Goal: Task Accomplishment & Management: Manage account settings

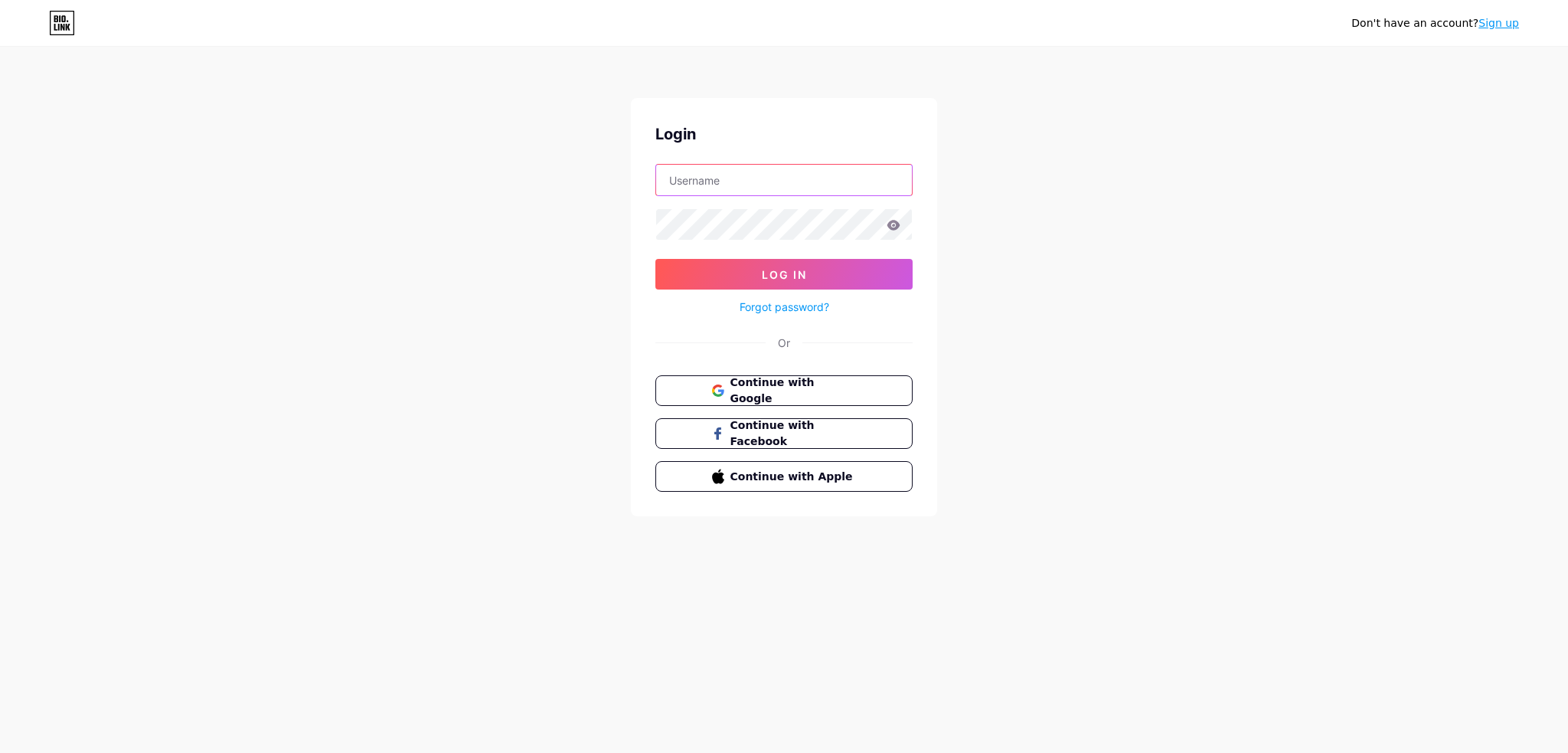
type input "[EMAIL_ADDRESS][DOMAIN_NAME]"
click at [759, 174] on input "[EMAIL_ADDRESS][DOMAIN_NAME]" at bounding box center [784, 180] width 256 height 31
click at [520, 192] on div "Don't have an account? Sign up Login [EMAIL_ADDRESS][DOMAIN_NAME] Log In Forgot…" at bounding box center [784, 283] width 1568 height 565
click at [892, 225] on icon at bounding box center [894, 225] width 14 height 10
click at [889, 226] on icon at bounding box center [895, 225] width 13 height 10
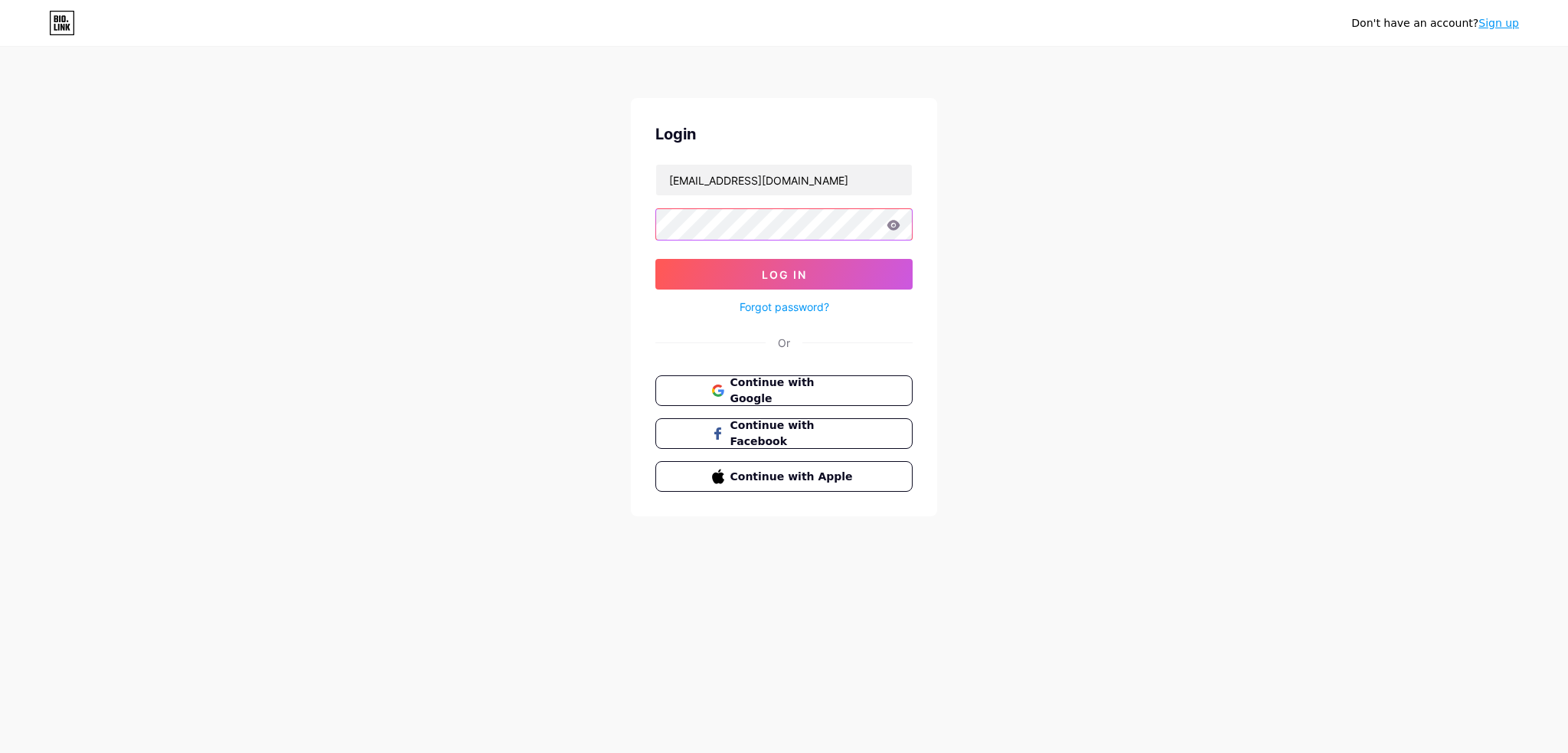
click at [0, 752] on com-1password-button at bounding box center [0, 753] width 0 height 0
click at [897, 225] on icon at bounding box center [895, 225] width 13 height 10
click at [828, 275] on button "Log In" at bounding box center [784, 274] width 257 height 31
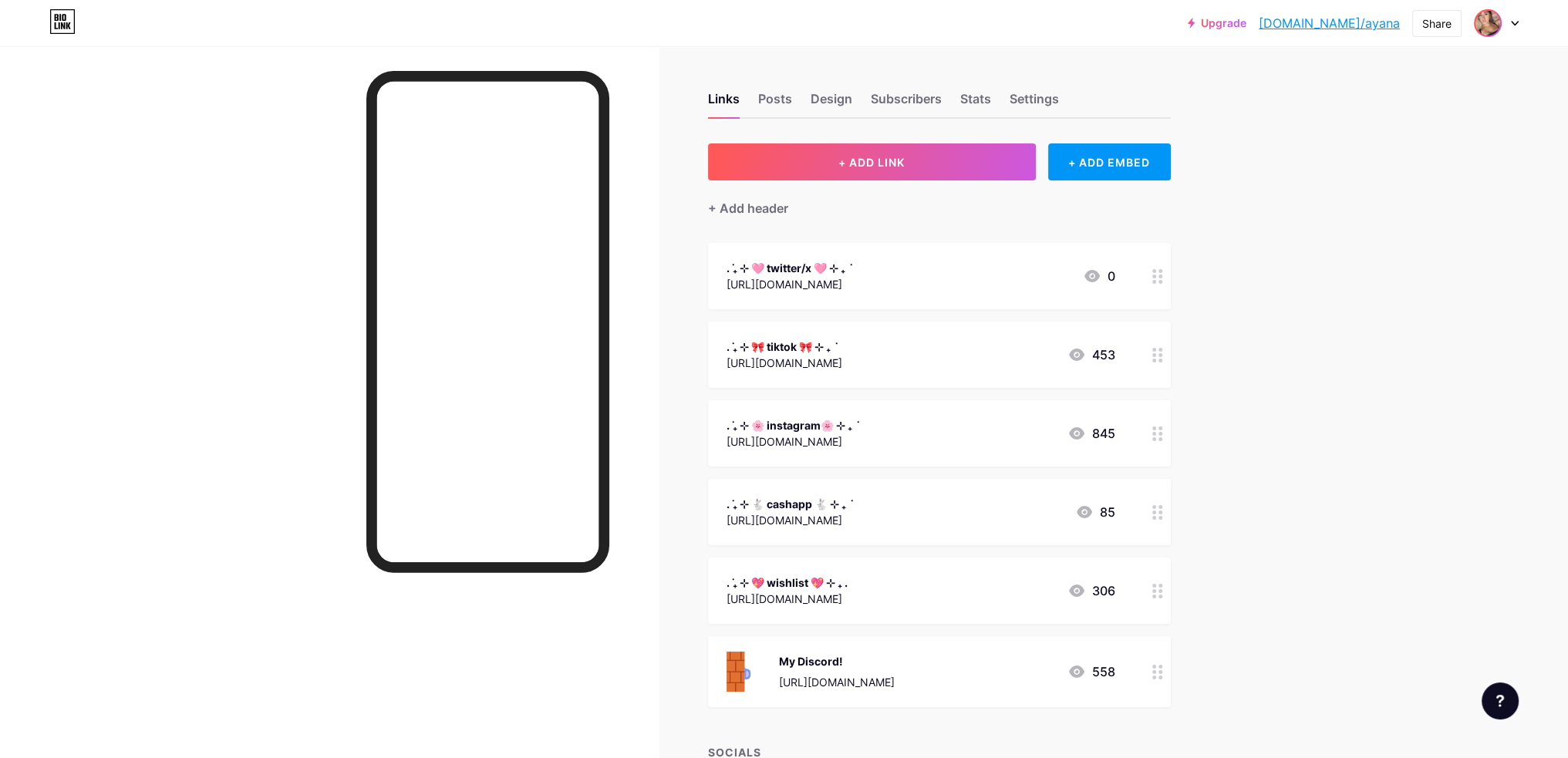
click at [1497, 23] on img at bounding box center [1488, 23] width 24 height 24
click at [567, 31] on div "Upgrade [DOMAIN_NAME]/[PERSON_NAME] [DOMAIN_NAME]/ayana Share Switch accounts a…" at bounding box center [784, 23] width 1568 height 28
click at [1162, 272] on icon at bounding box center [1157, 277] width 10 height 15
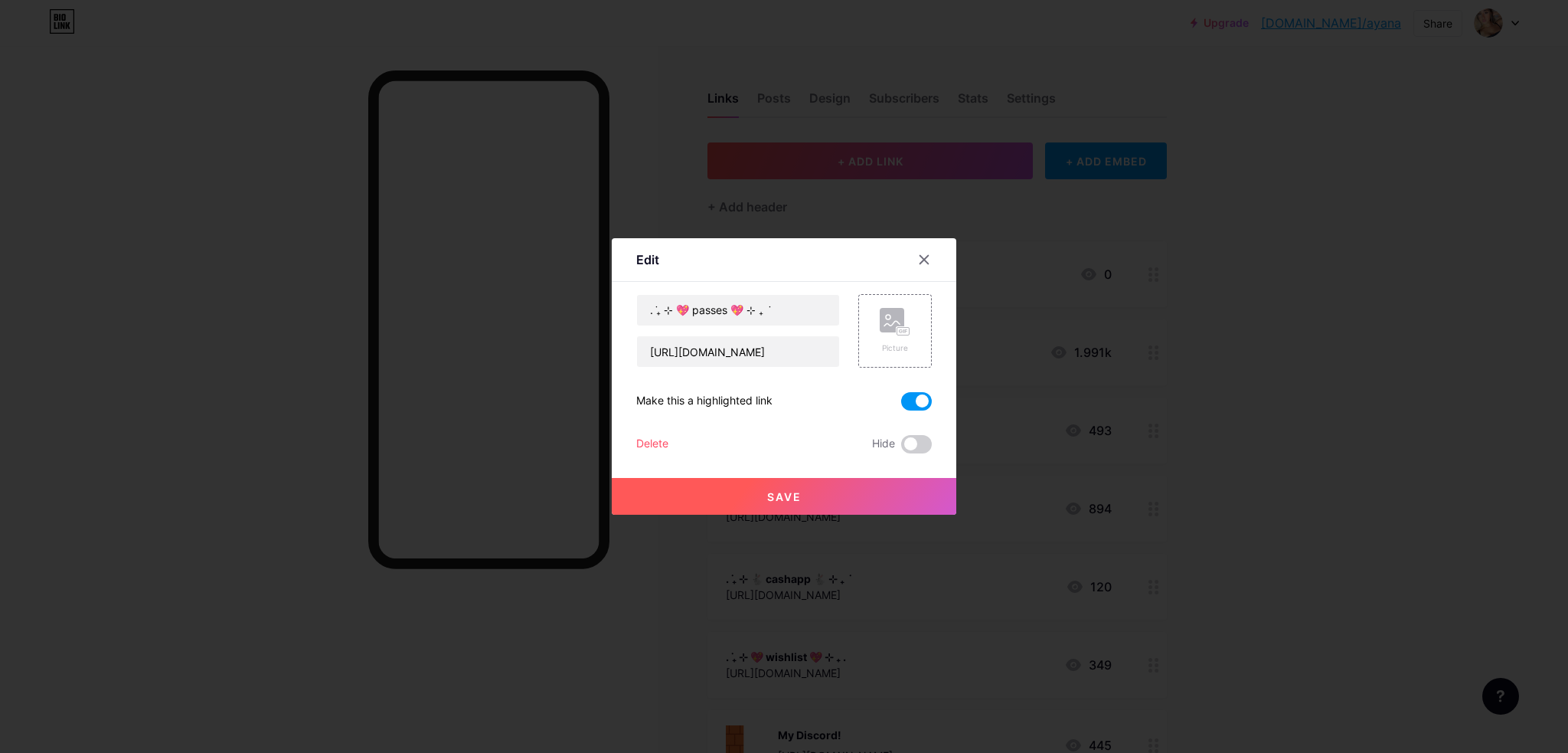
click at [1286, 246] on div at bounding box center [784, 376] width 1568 height 753
